Goal: Task Accomplishment & Management: Use online tool/utility

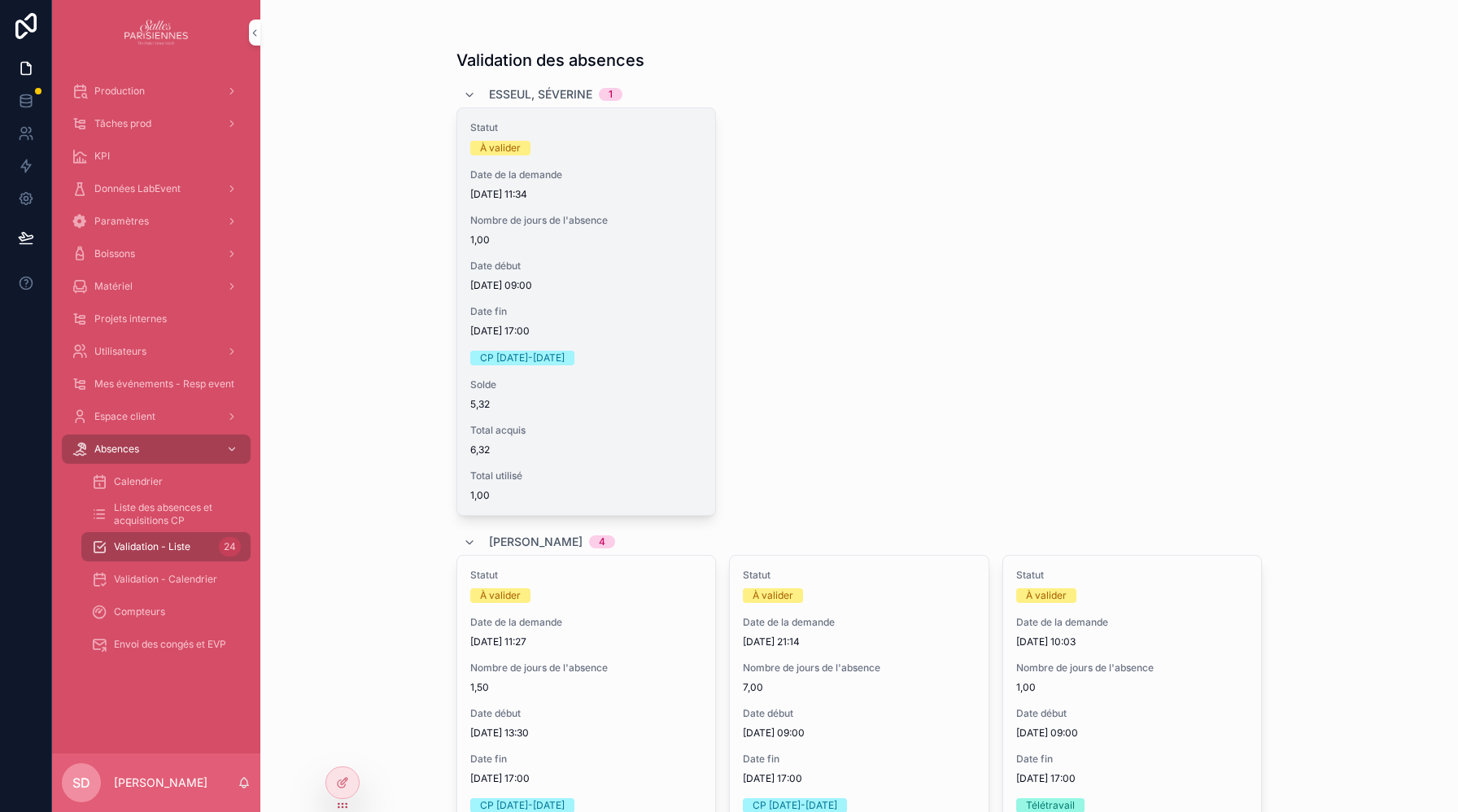
click at [0, 0] on span "Valider" at bounding box center [0, 0] width 0 height 0
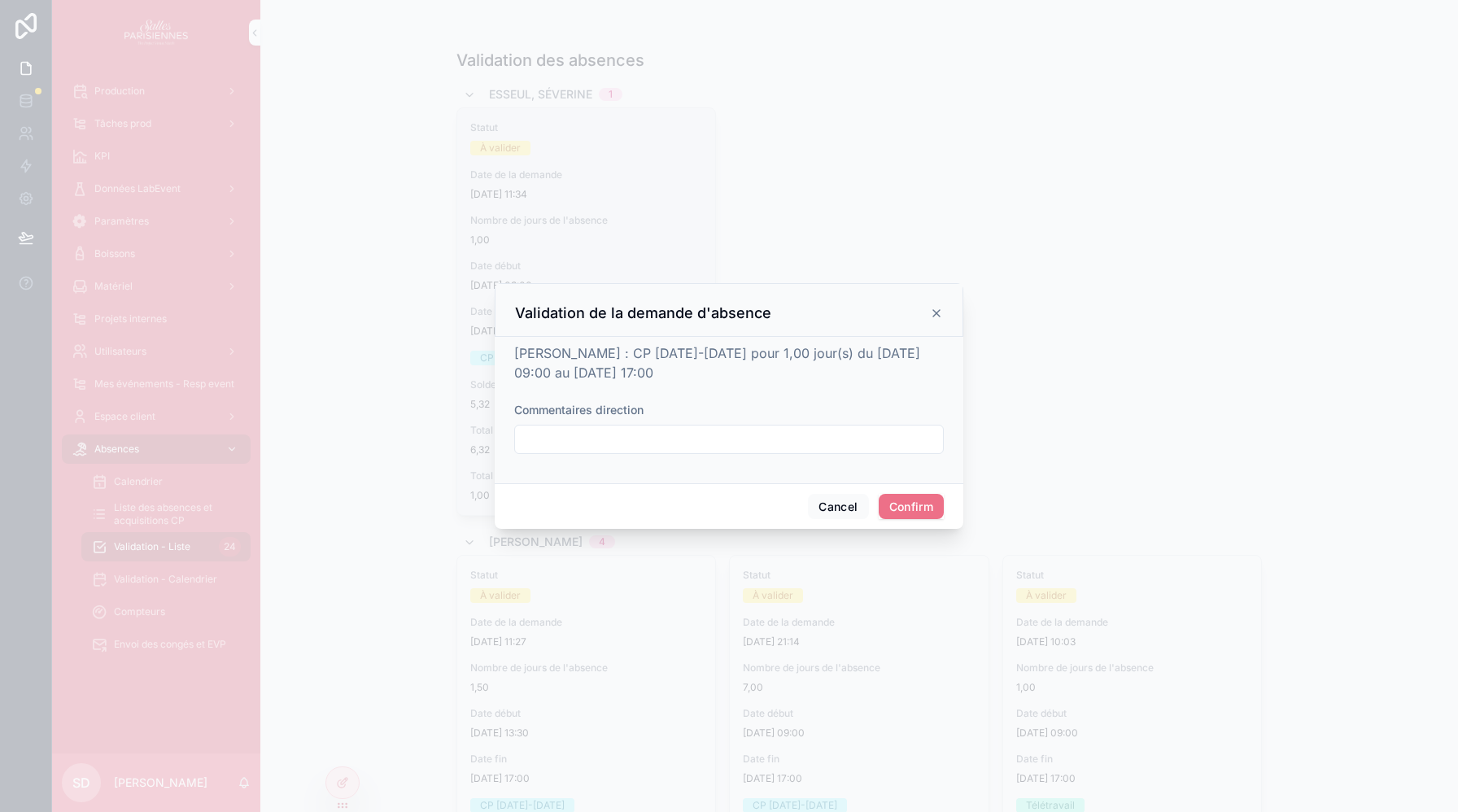
click at [909, 509] on button "Confirm" at bounding box center [911, 507] width 66 height 26
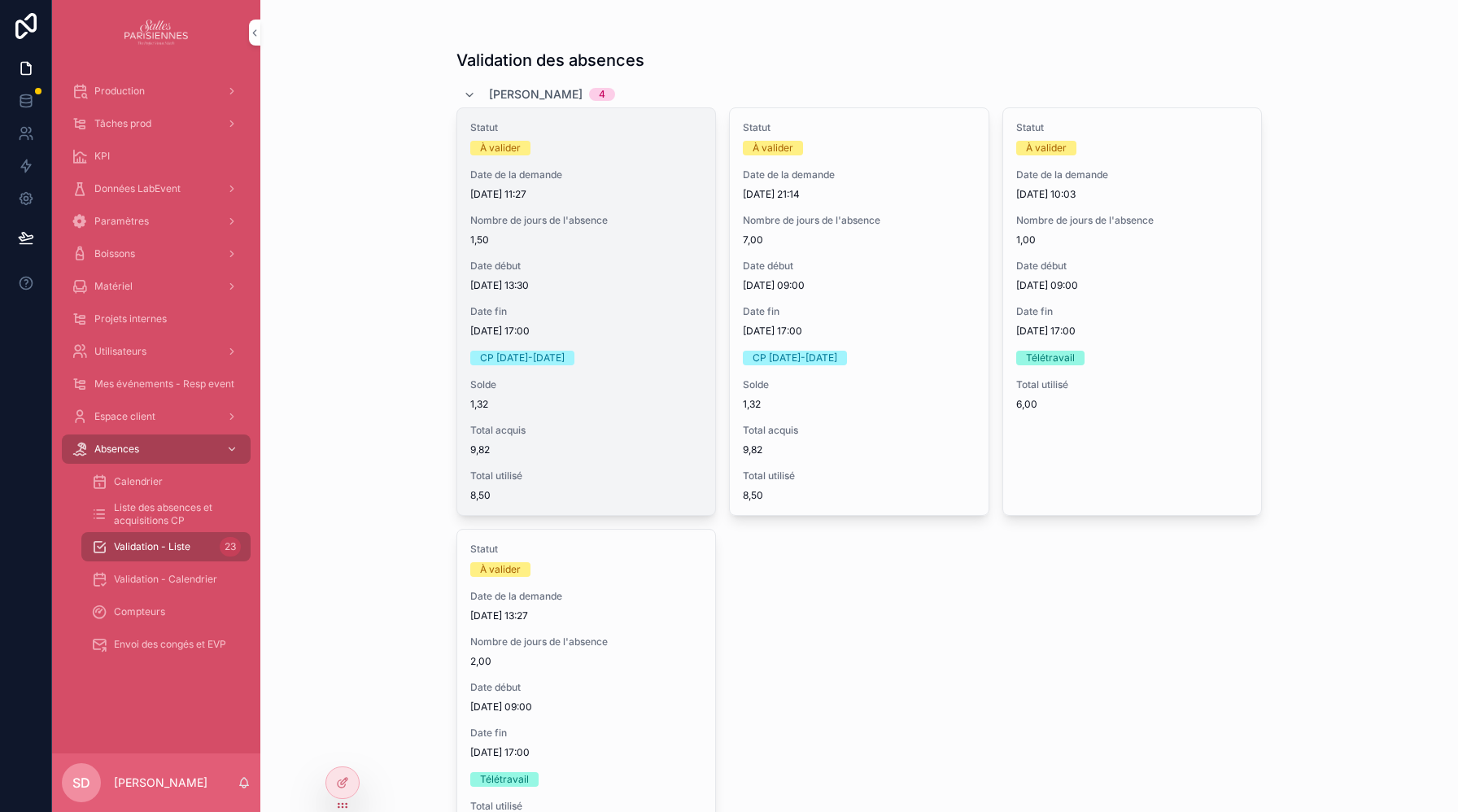
click at [0, 0] on span "Valider" at bounding box center [0, 0] width 0 height 0
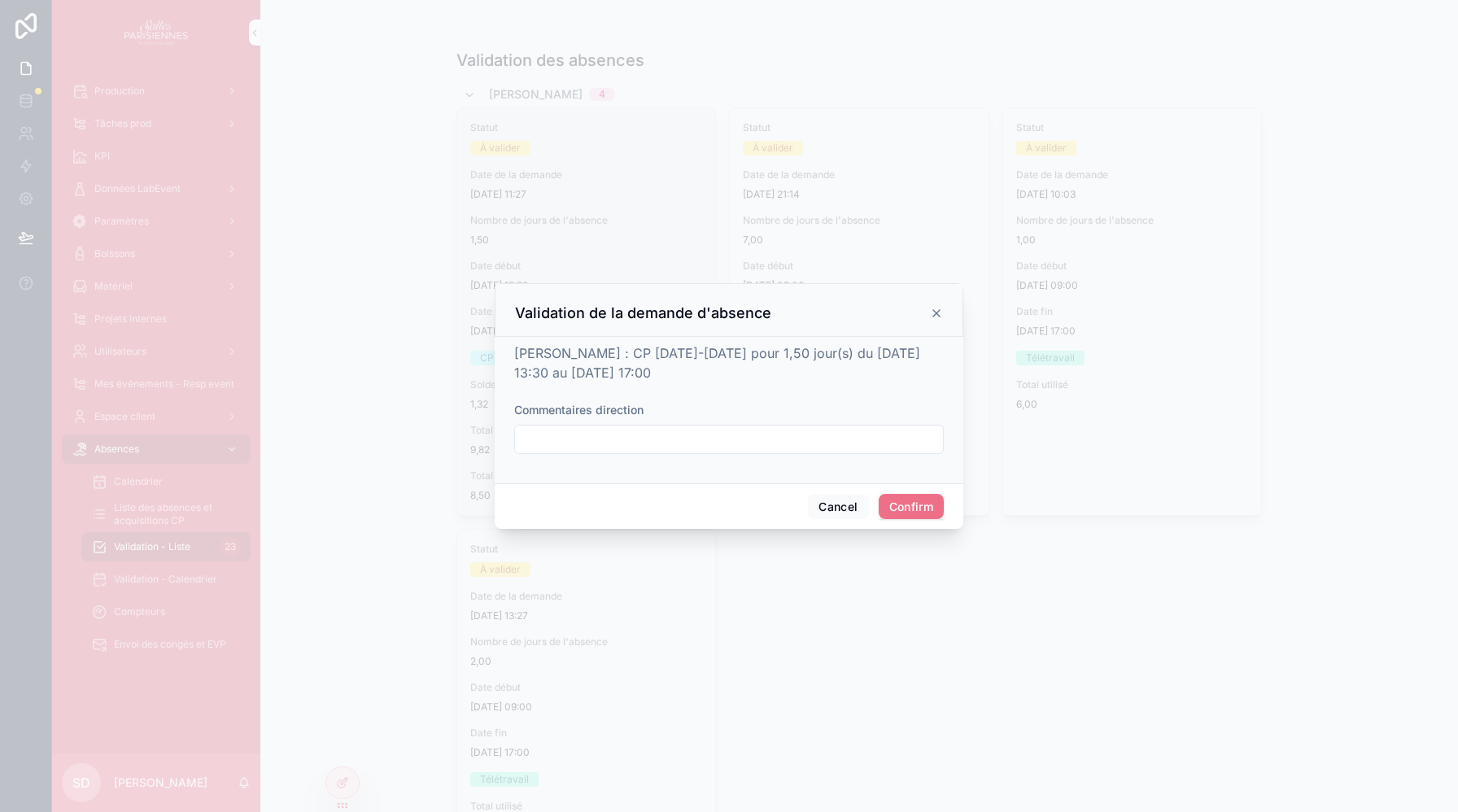
click at [908, 512] on button "Confirm" at bounding box center [911, 507] width 66 height 26
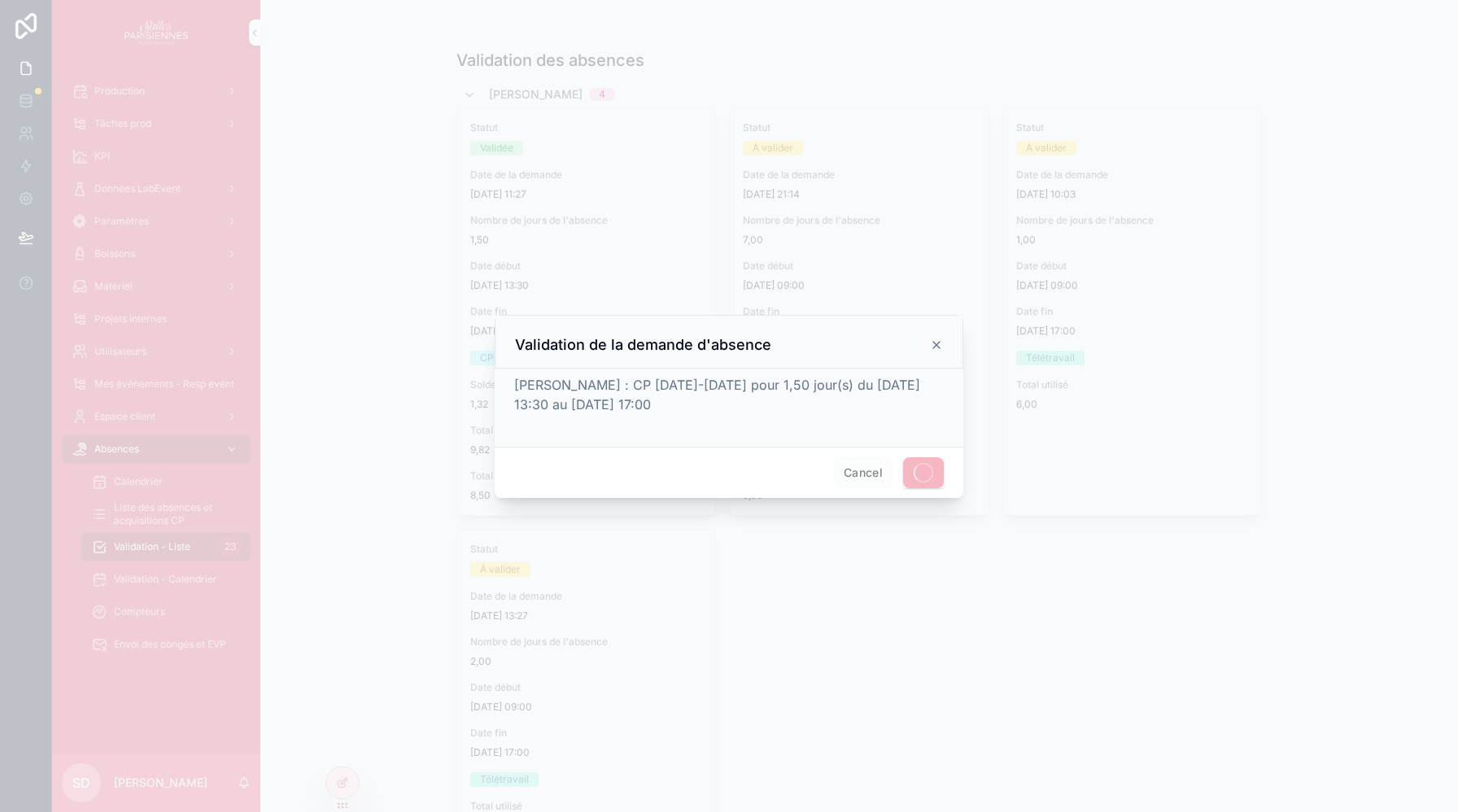
click at [938, 347] on icon at bounding box center [937, 345] width 13 height 13
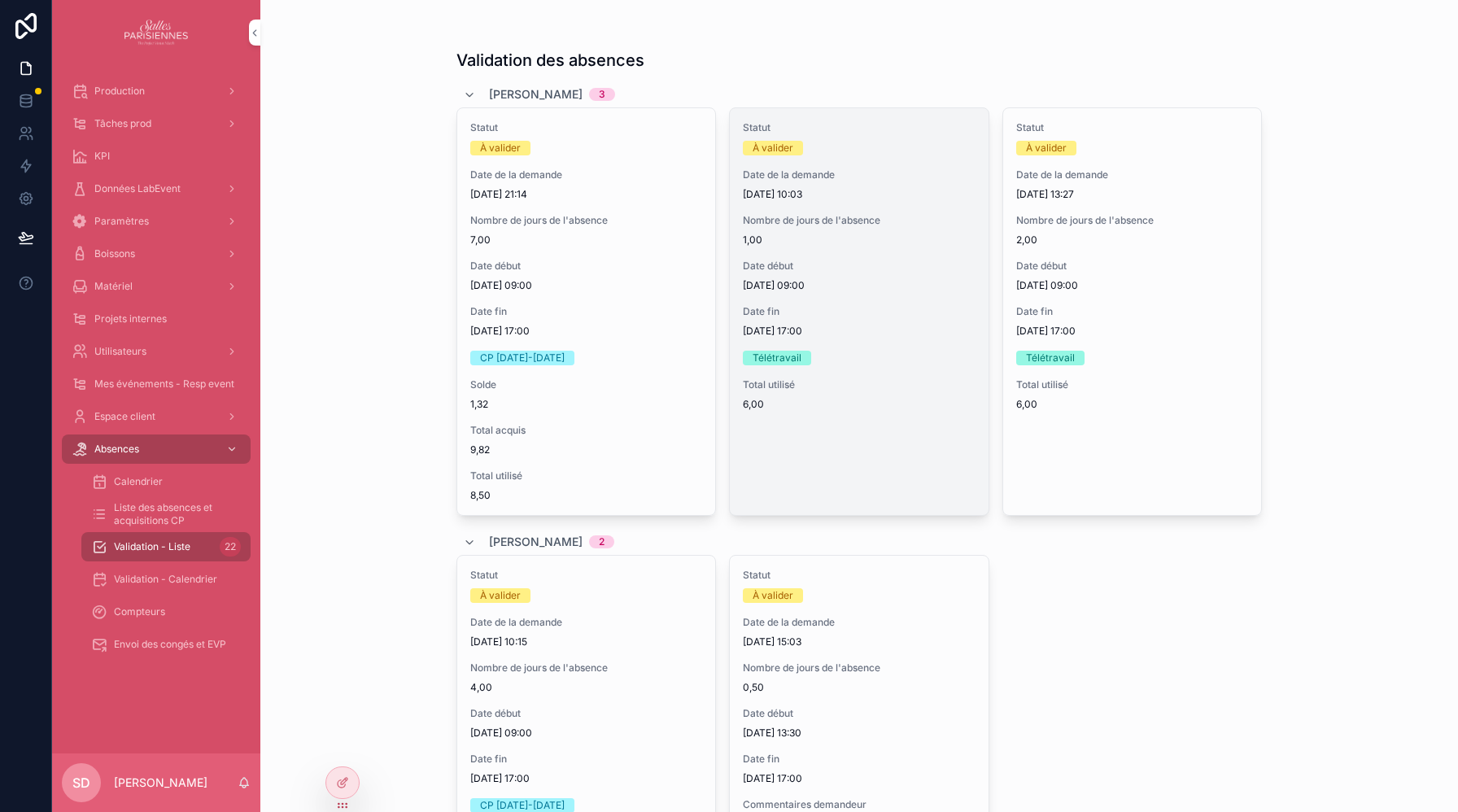
click at [0, 0] on span "Valider" at bounding box center [0, 0] width 0 height 0
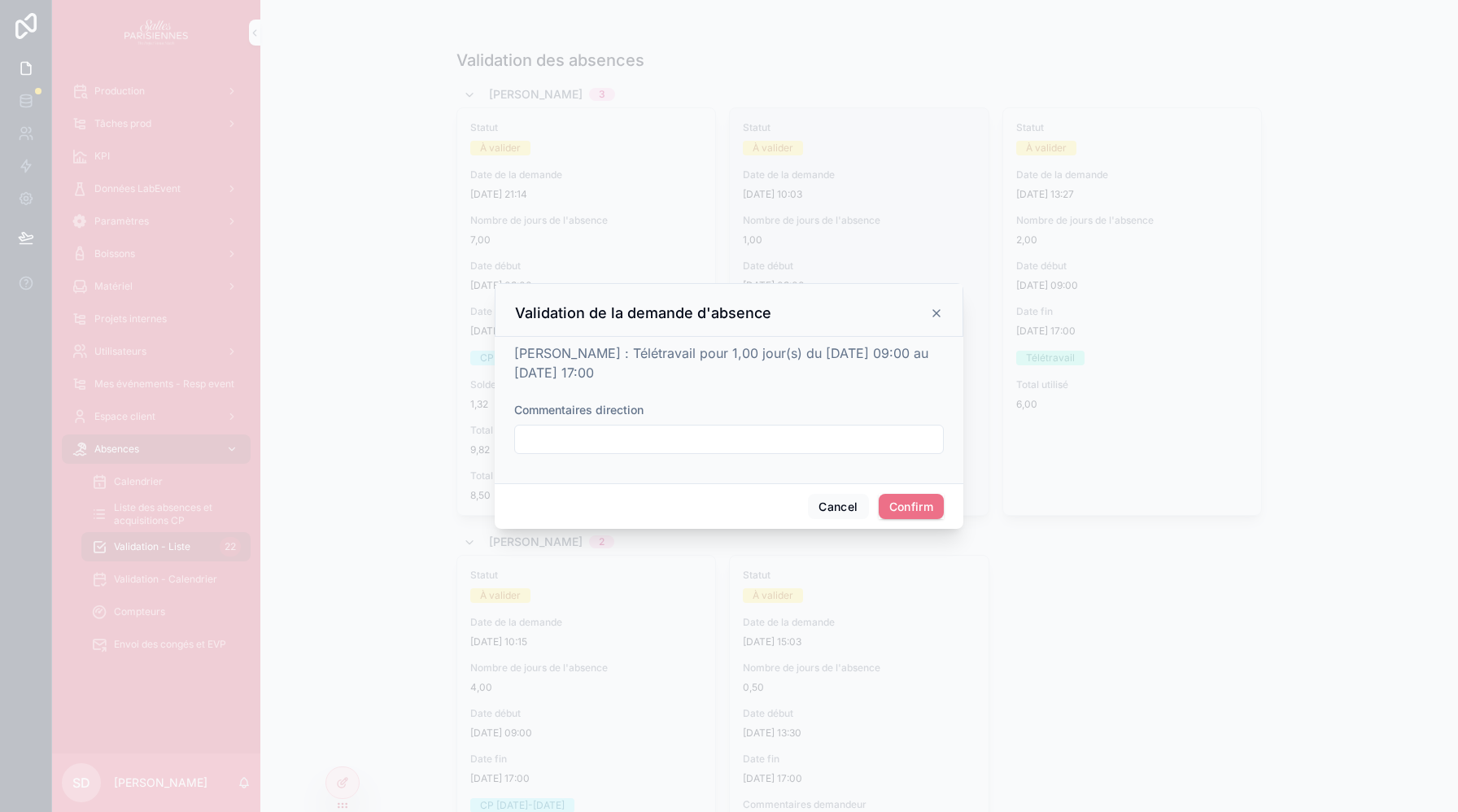
click at [898, 626] on div at bounding box center [729, 406] width 1458 height 812
click at [900, 504] on button "Confirm" at bounding box center [911, 507] width 66 height 26
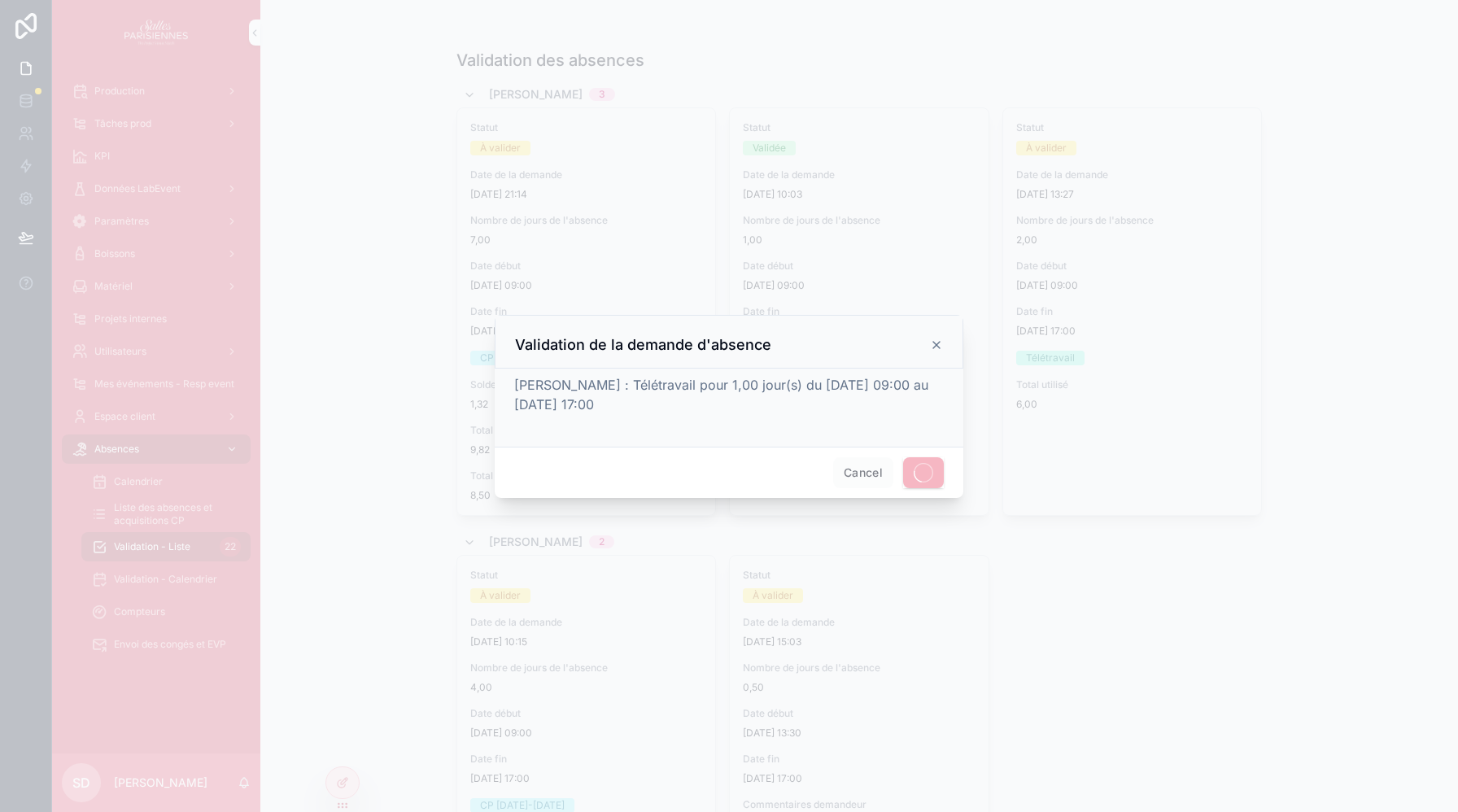
click at [1097, 76] on div at bounding box center [729, 406] width 1458 height 812
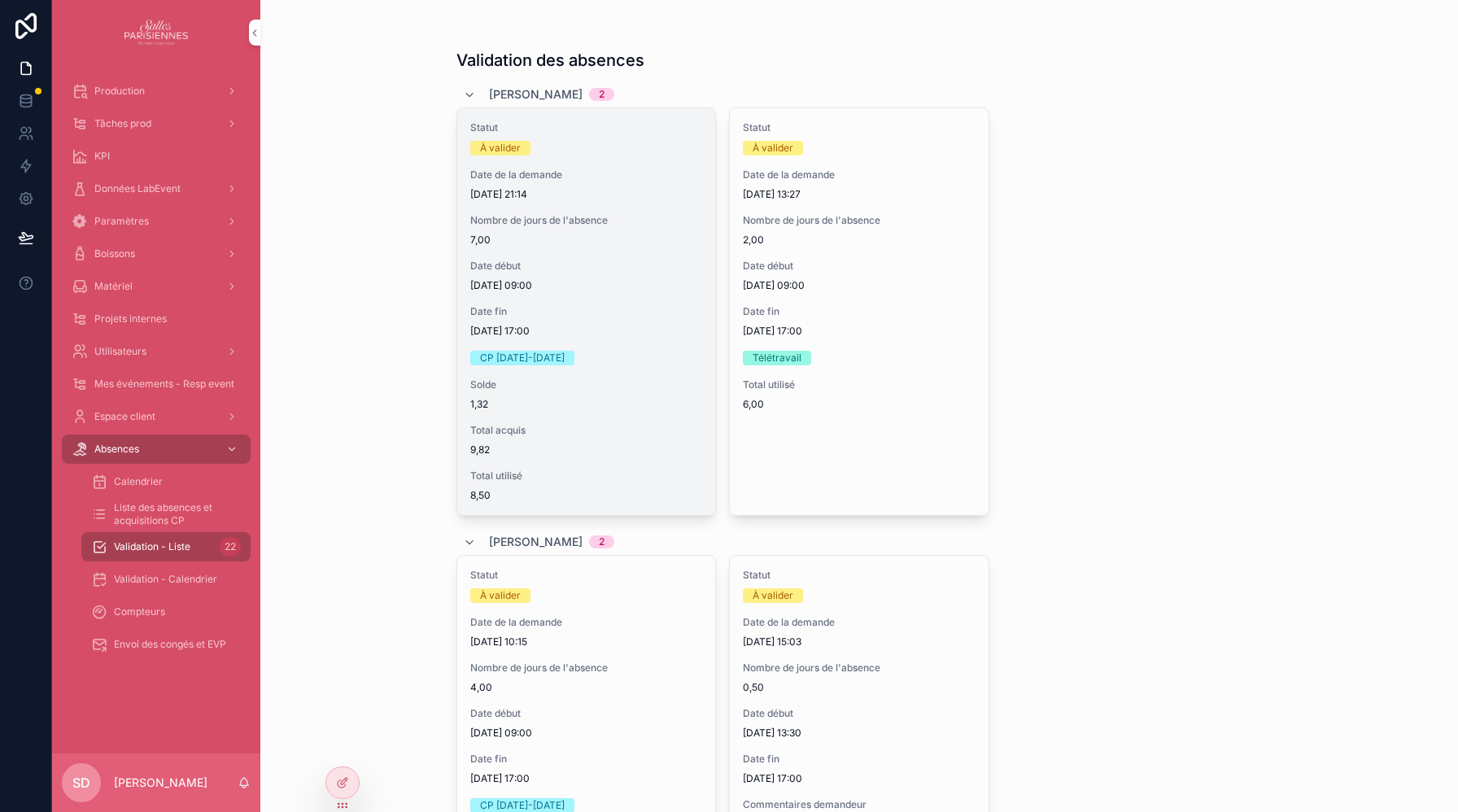
click at [0, 0] on span "Valider" at bounding box center [0, 0] width 0 height 0
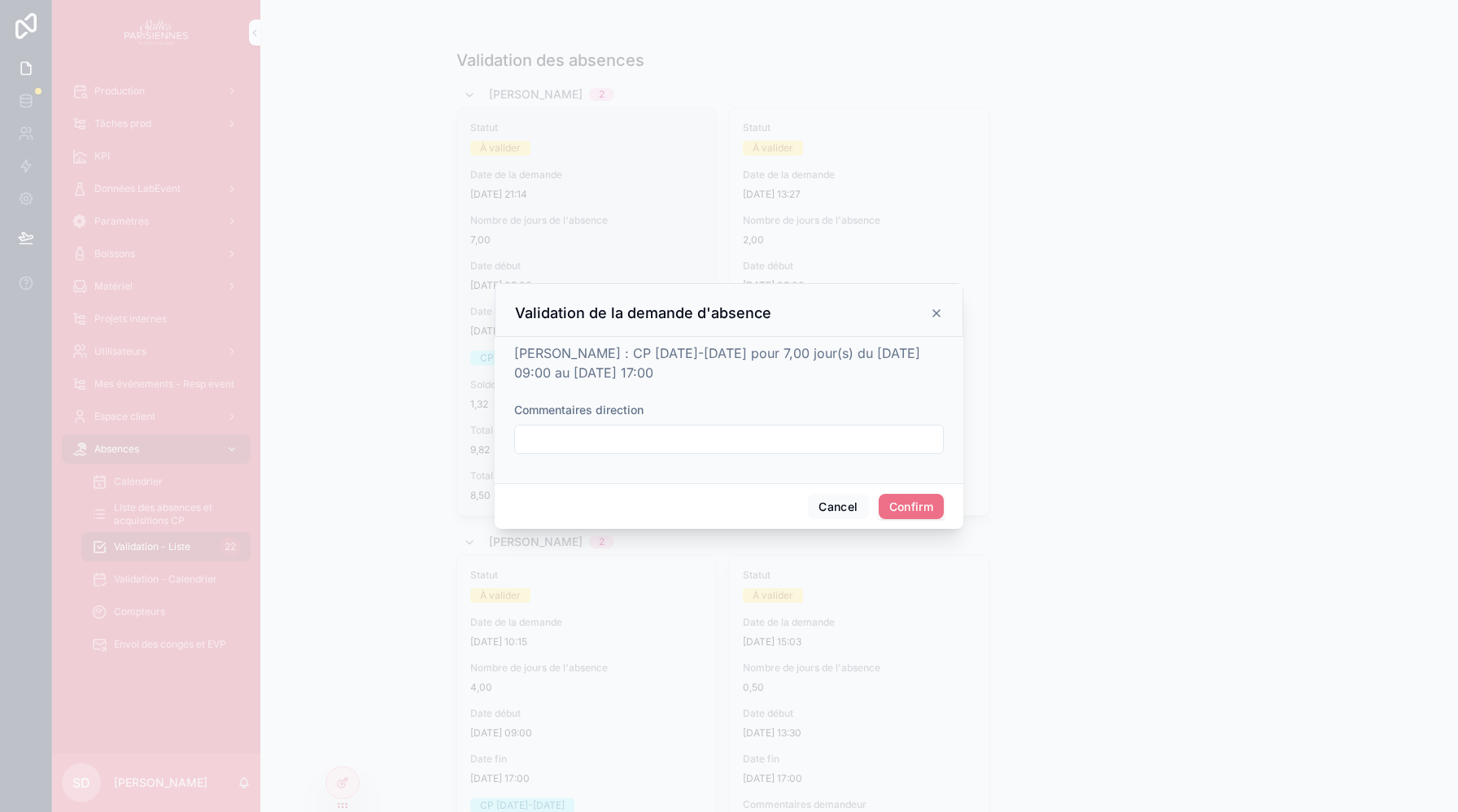
click at [911, 514] on button "Confirm" at bounding box center [911, 507] width 66 height 26
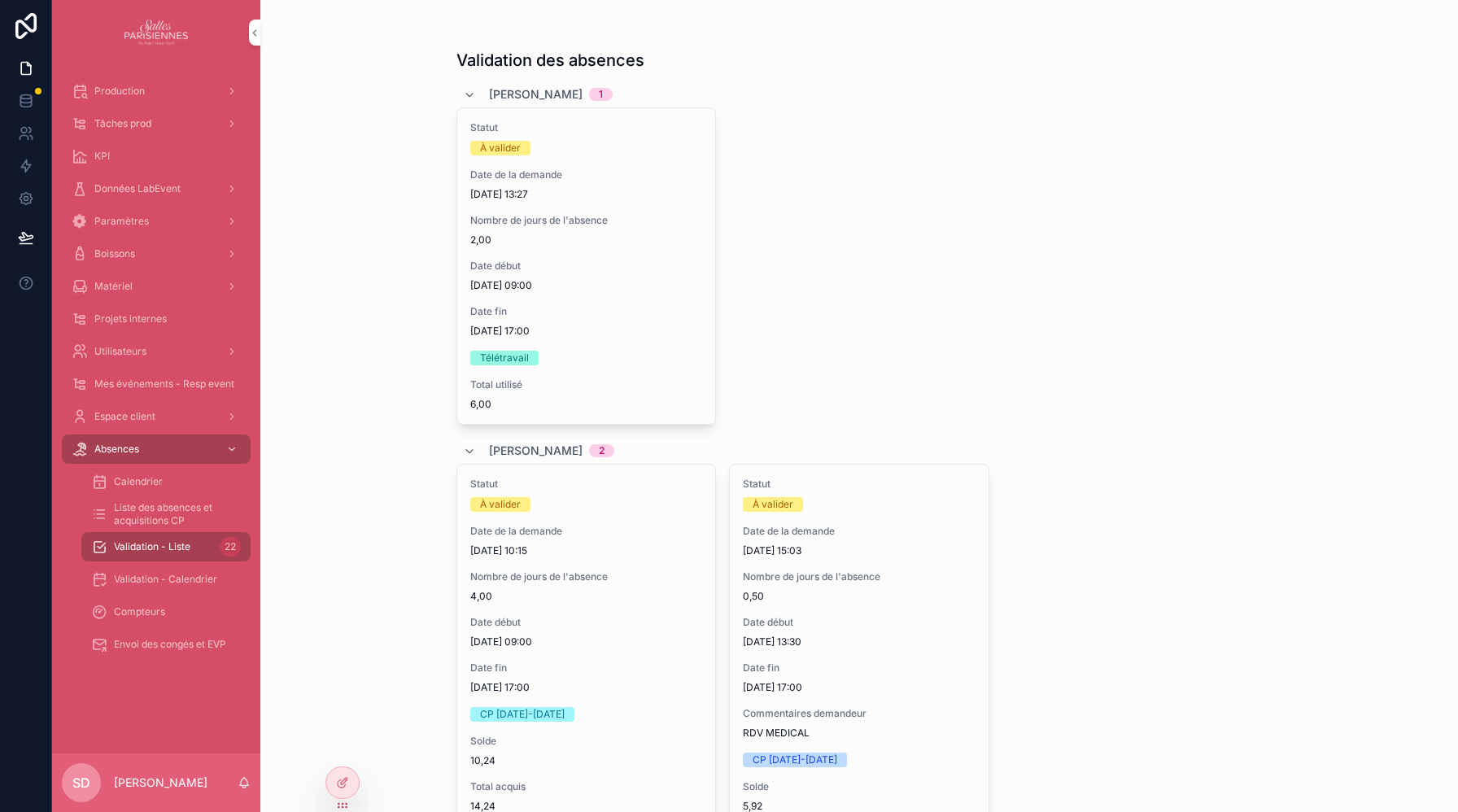
click at [935, 349] on div "Statut À valider Date de la demande [DATE] 13:27 Nombre de jours de l'absence 2…" at bounding box center [860, 266] width 807 height 317
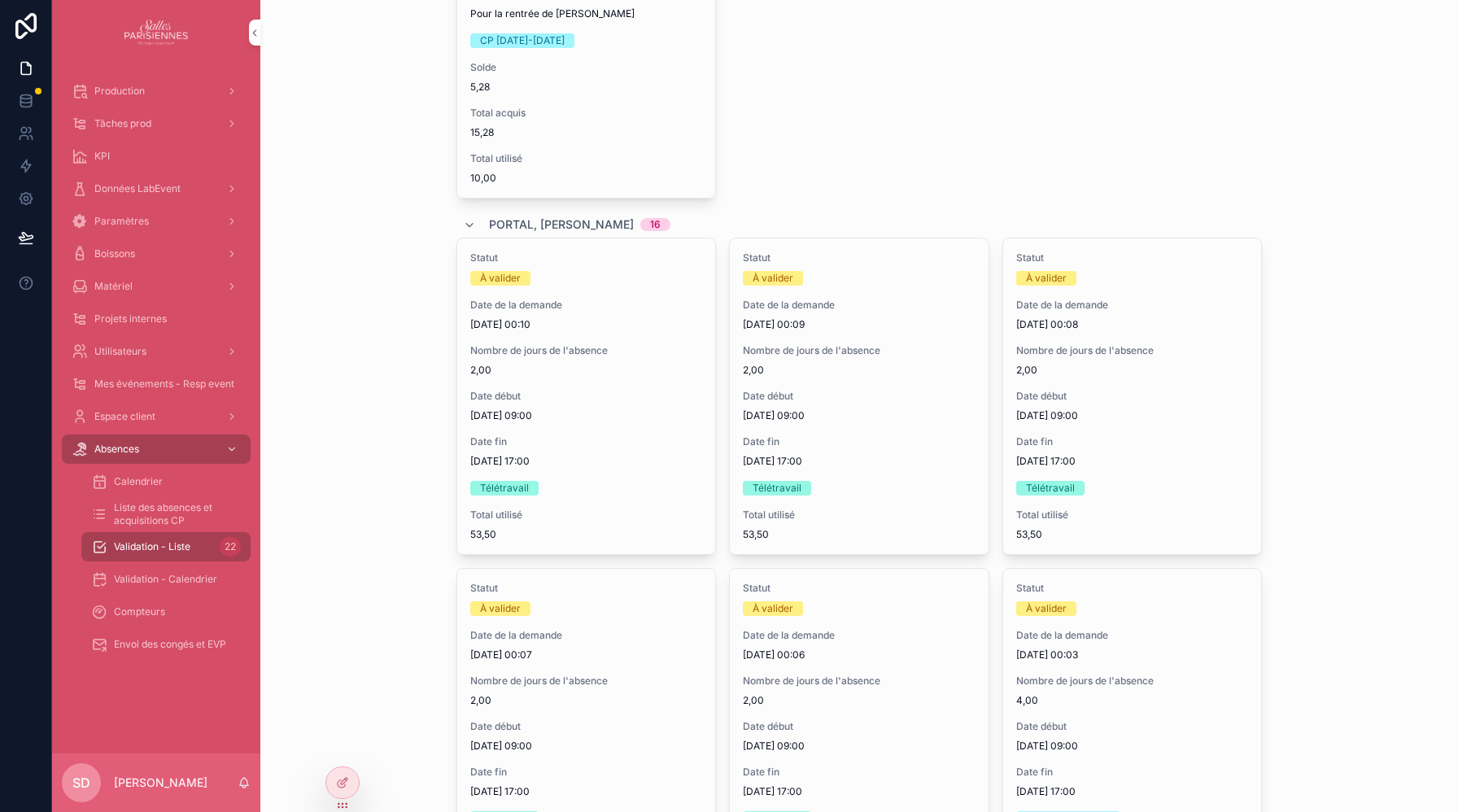
scroll to position [816, 0]
